Goal: Transaction & Acquisition: Purchase product/service

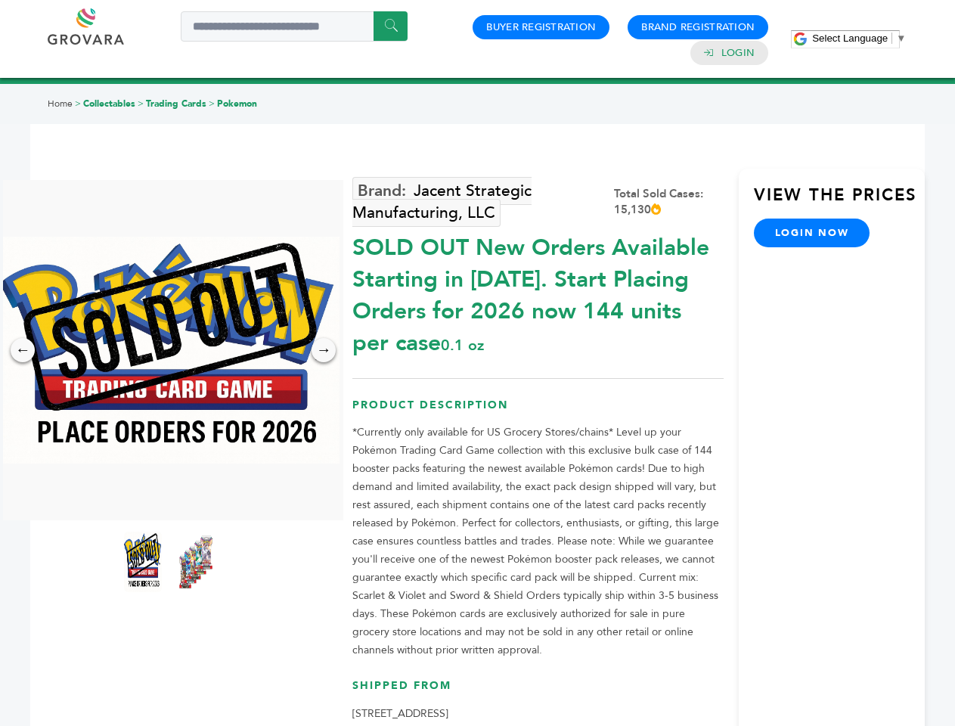
click at [859, 38] on span "Select Language" at bounding box center [850, 38] width 76 height 11
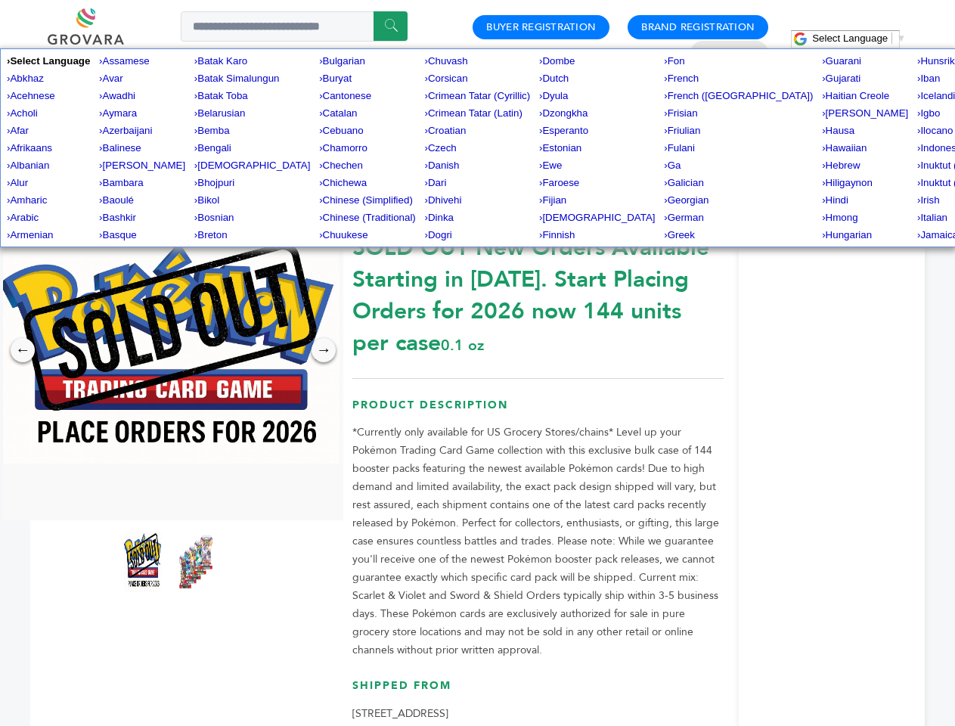
click at [169, 350] on img at bounding box center [169, 350] width 340 height 227
click at [0, 0] on div "×" at bounding box center [0, 0] width 0 height 0
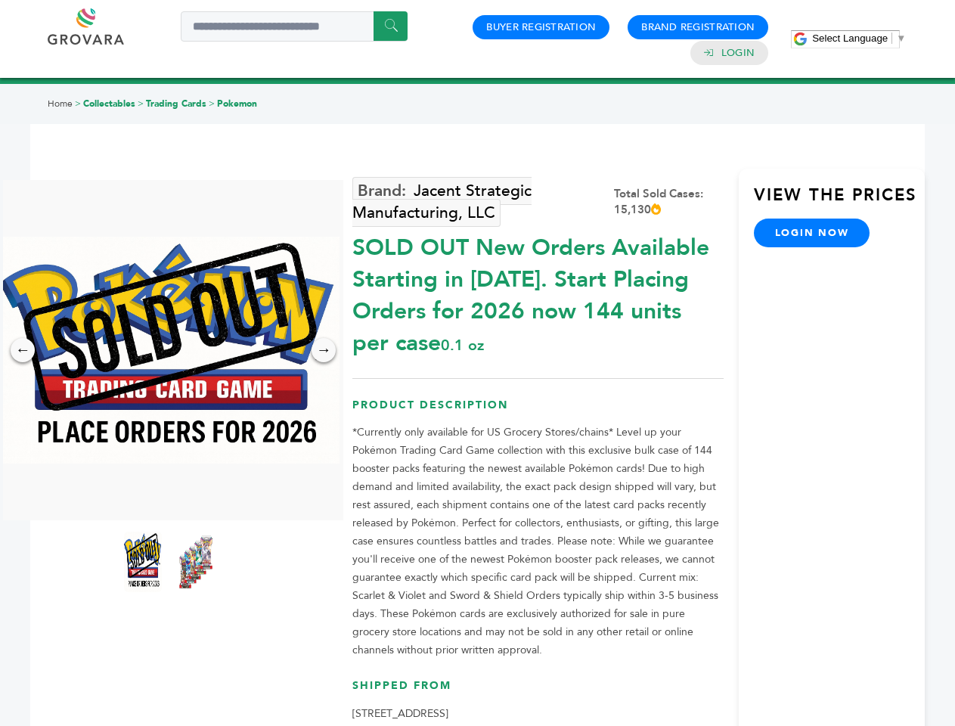
click at [324, 350] on div "→" at bounding box center [324, 350] width 24 height 24
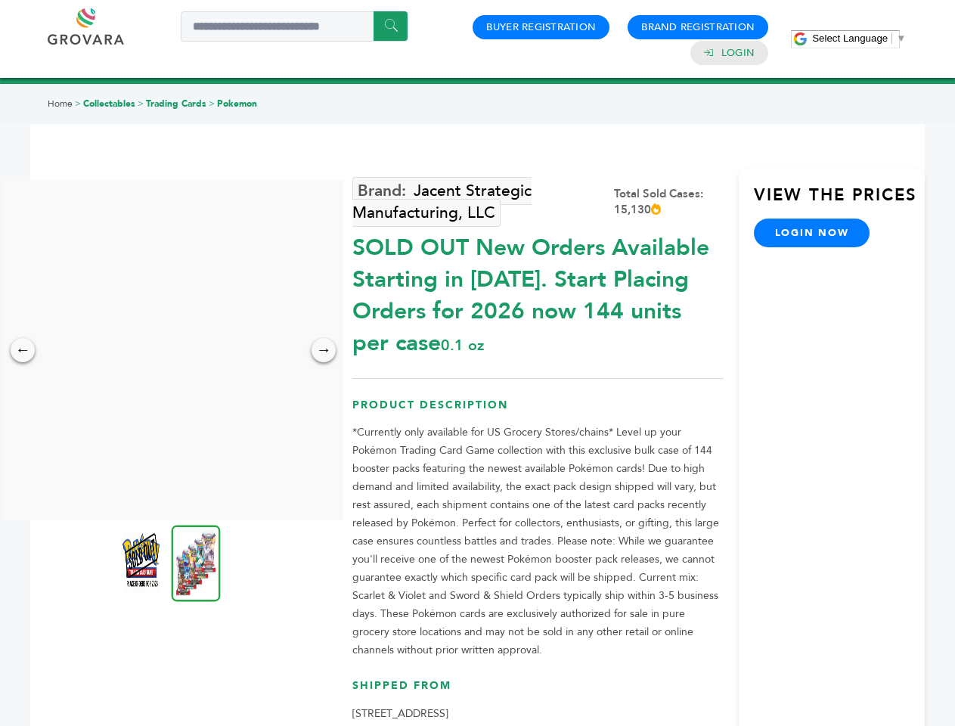
click at [143, 562] on img at bounding box center [142, 562] width 38 height 61
click at [0, 0] on div "×" at bounding box center [0, 0] width 0 height 0
